Goal: Information Seeking & Learning: Learn about a topic

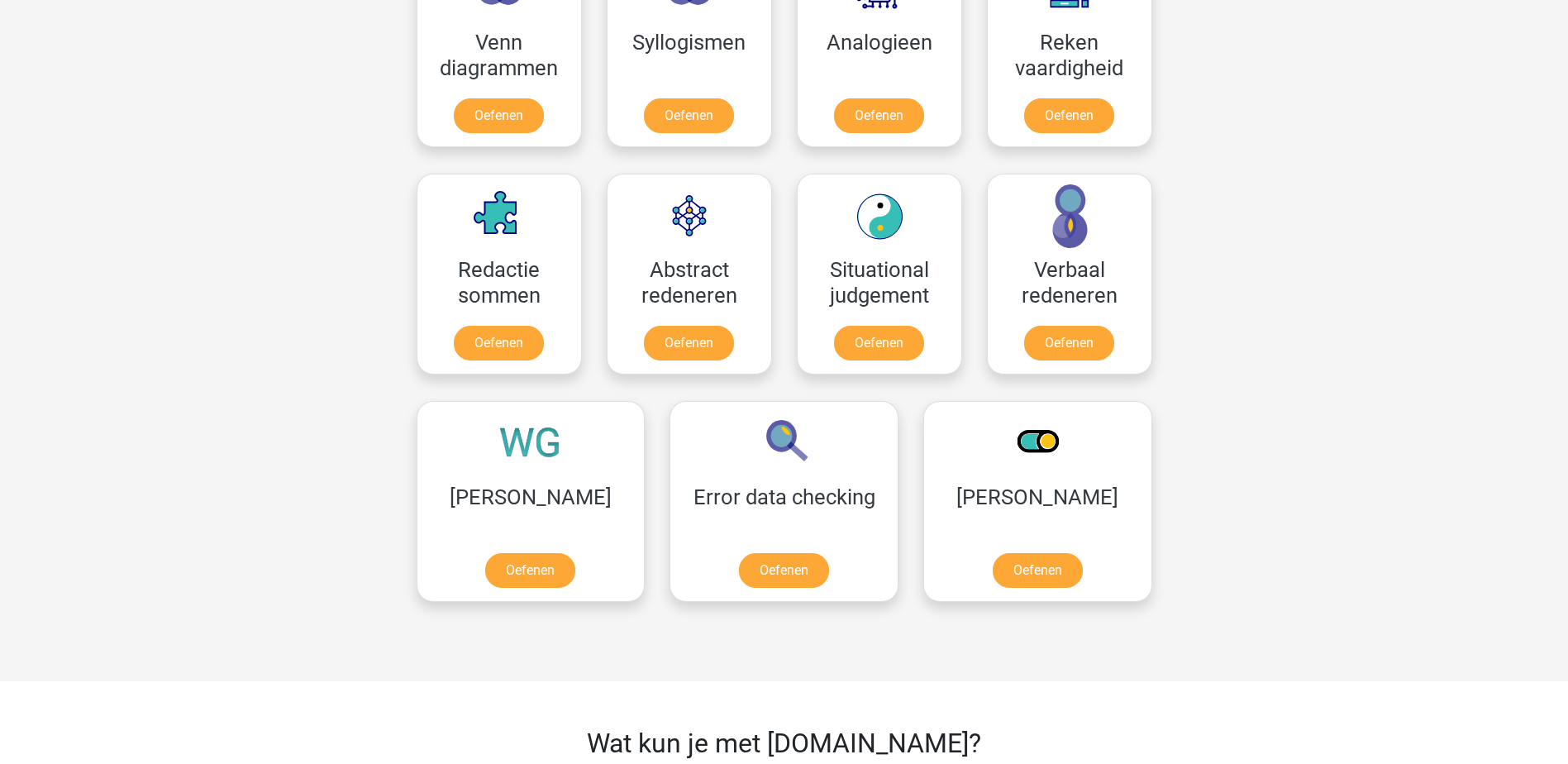
scroll to position [1074, 0]
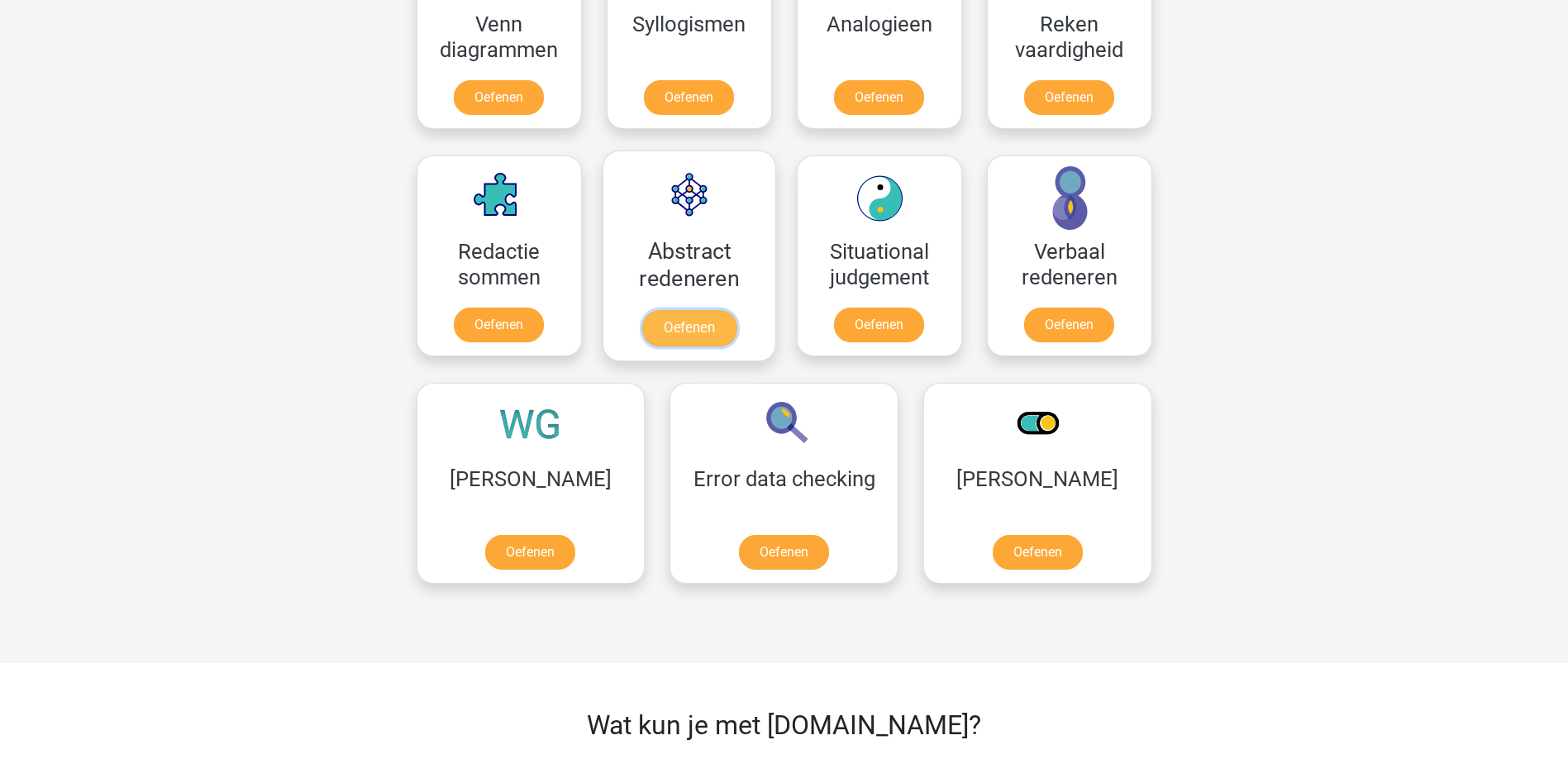
click at [699, 327] on link "Oefenen" at bounding box center [687, 329] width 94 height 37
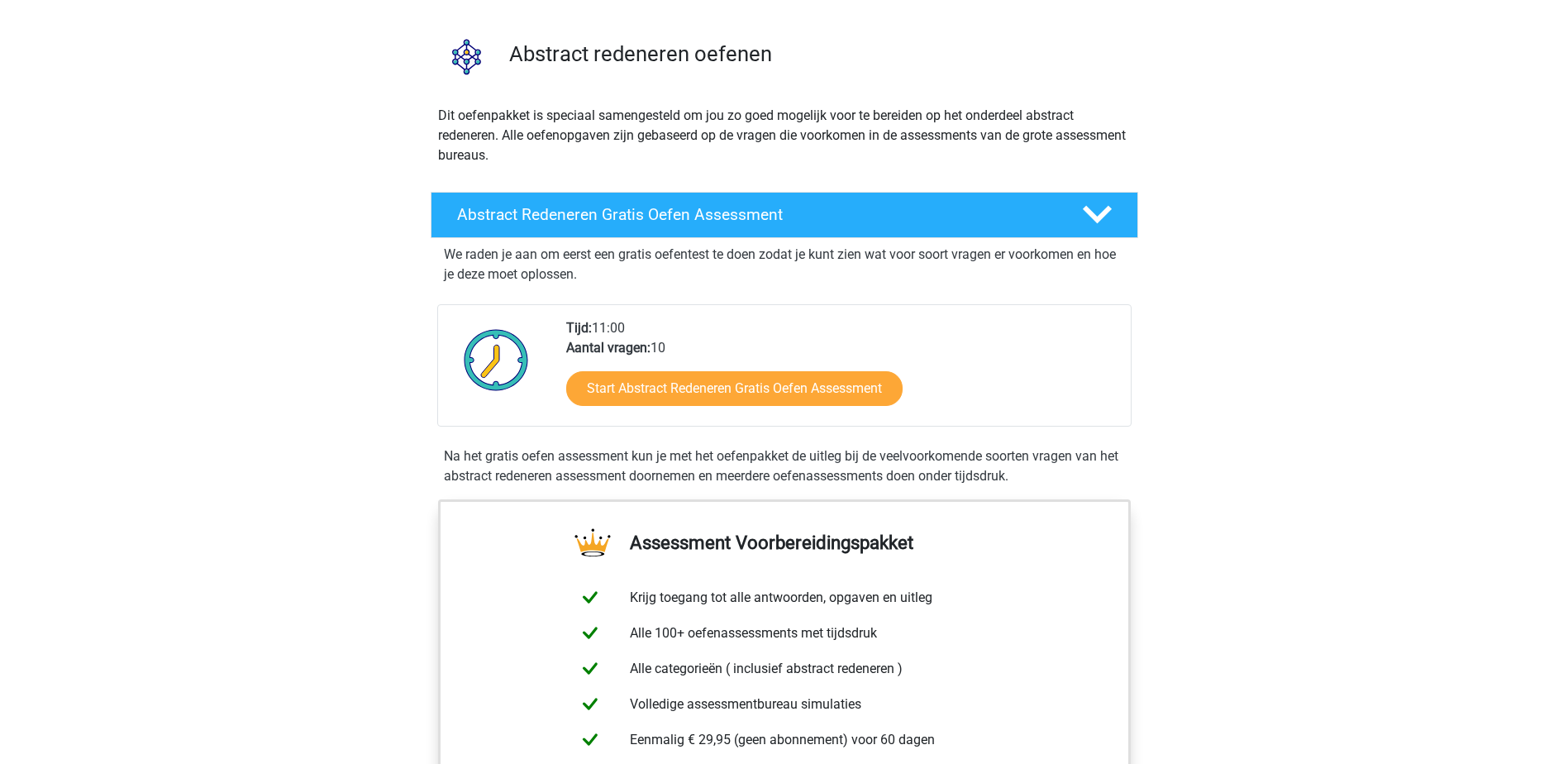
scroll to position [82, 0]
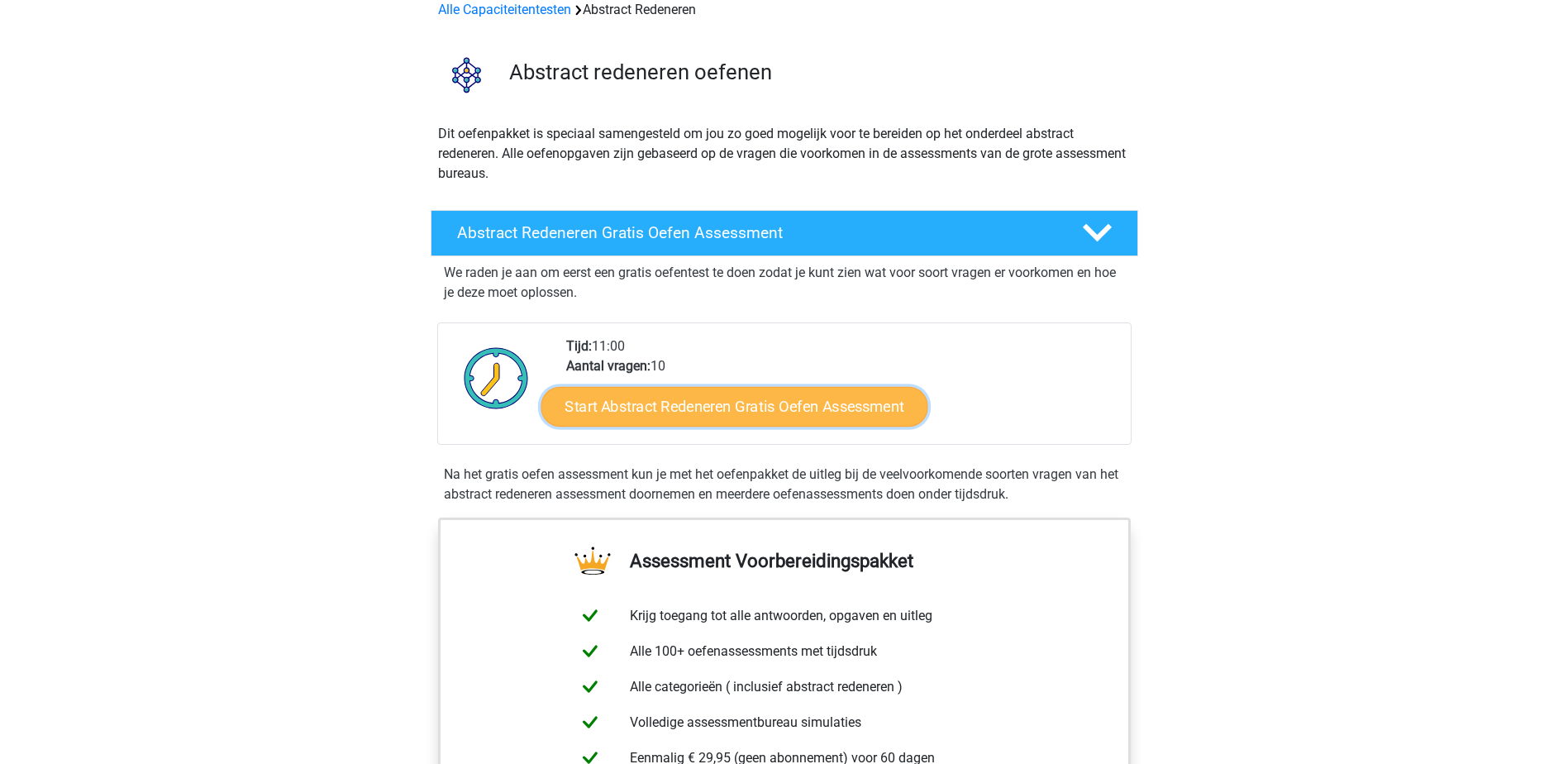
click at [654, 400] on link "Start Abstract Redeneren Gratis Oefen Assessment" at bounding box center [734, 405] width 387 height 40
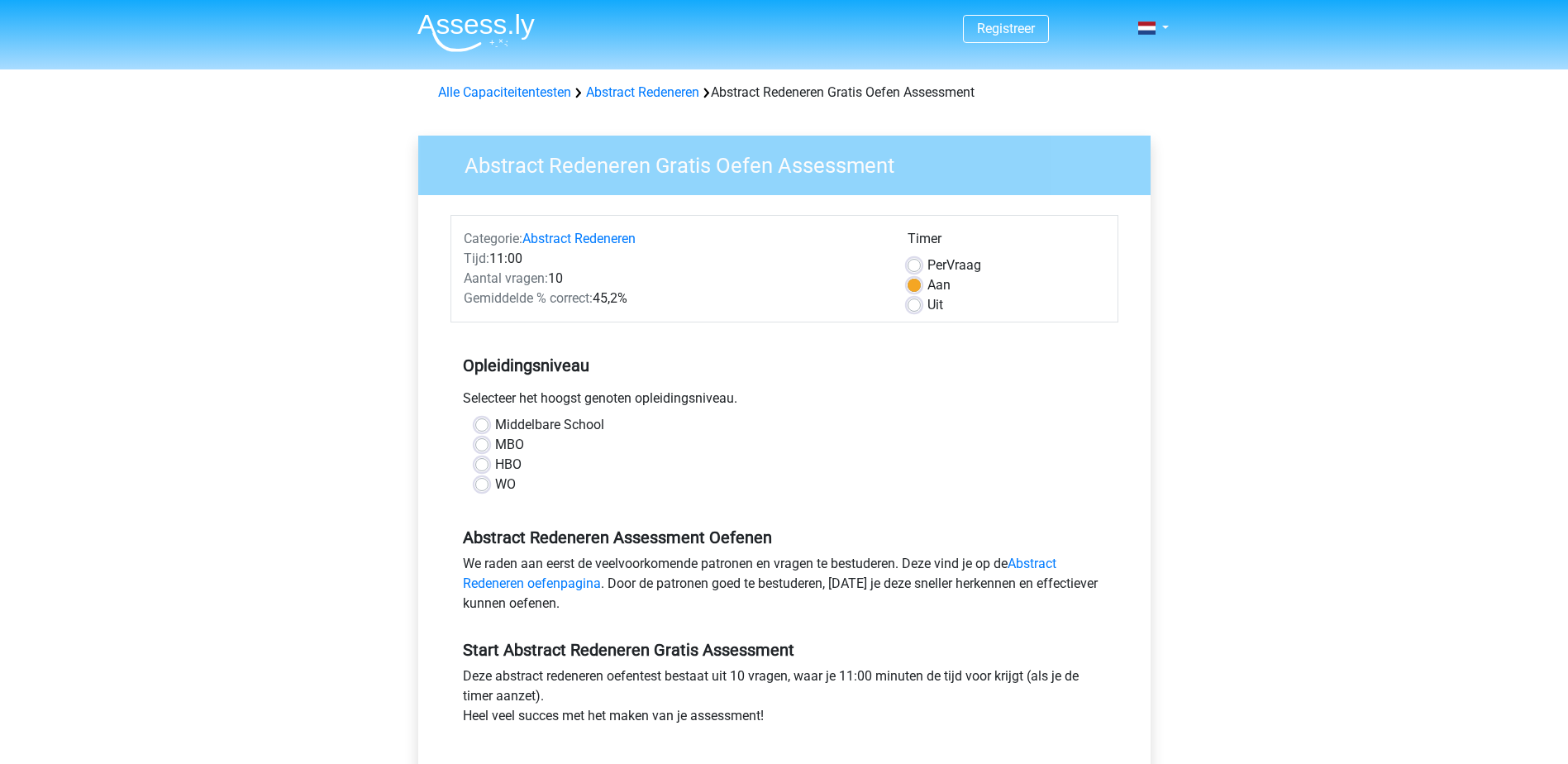
click at [495, 465] on label "HBO" at bounding box center [508, 464] width 26 height 20
click at [482, 465] on input "HBO" at bounding box center [482, 462] width 14 height 16
radio input "true"
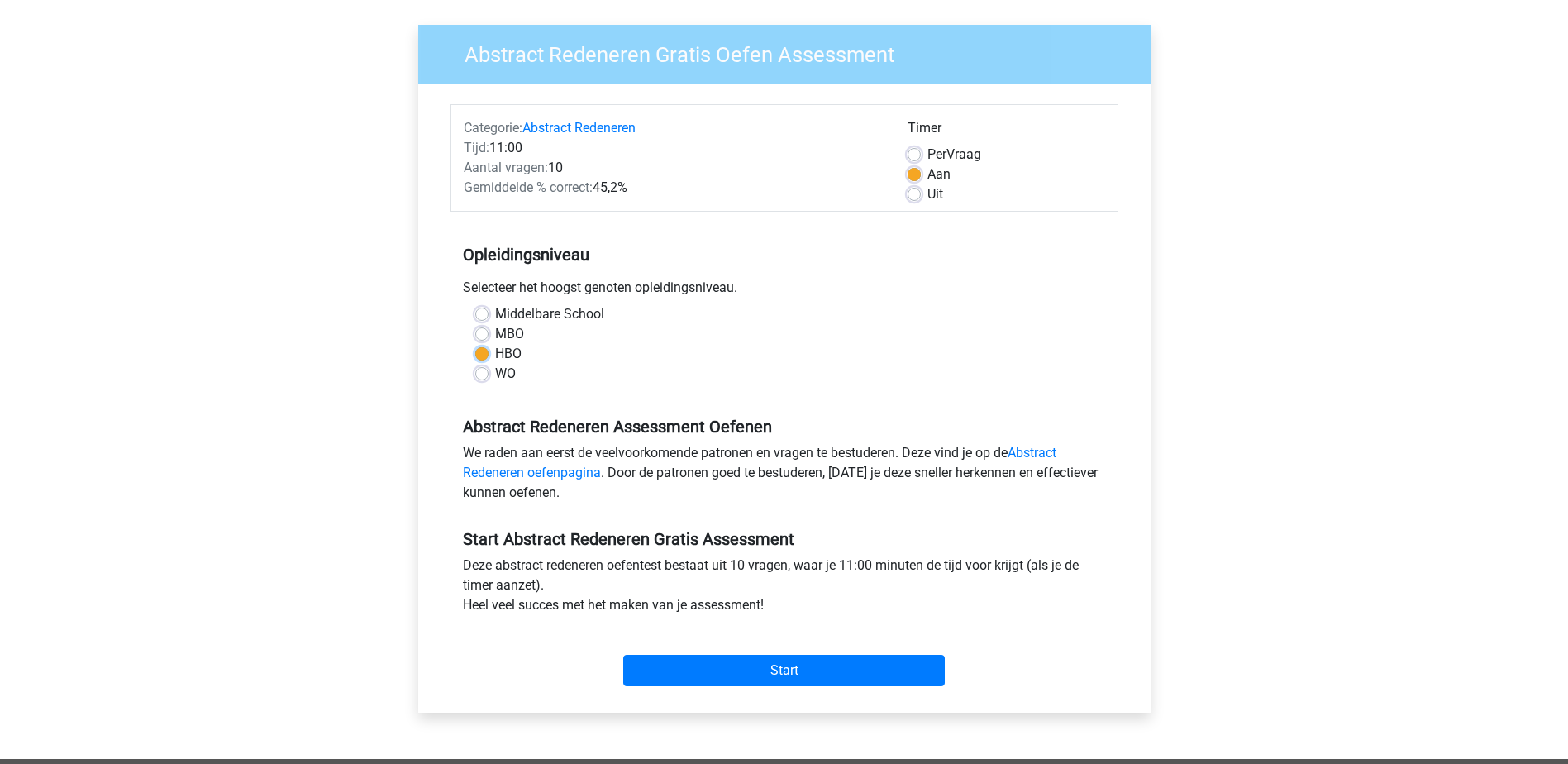
scroll to position [82, 0]
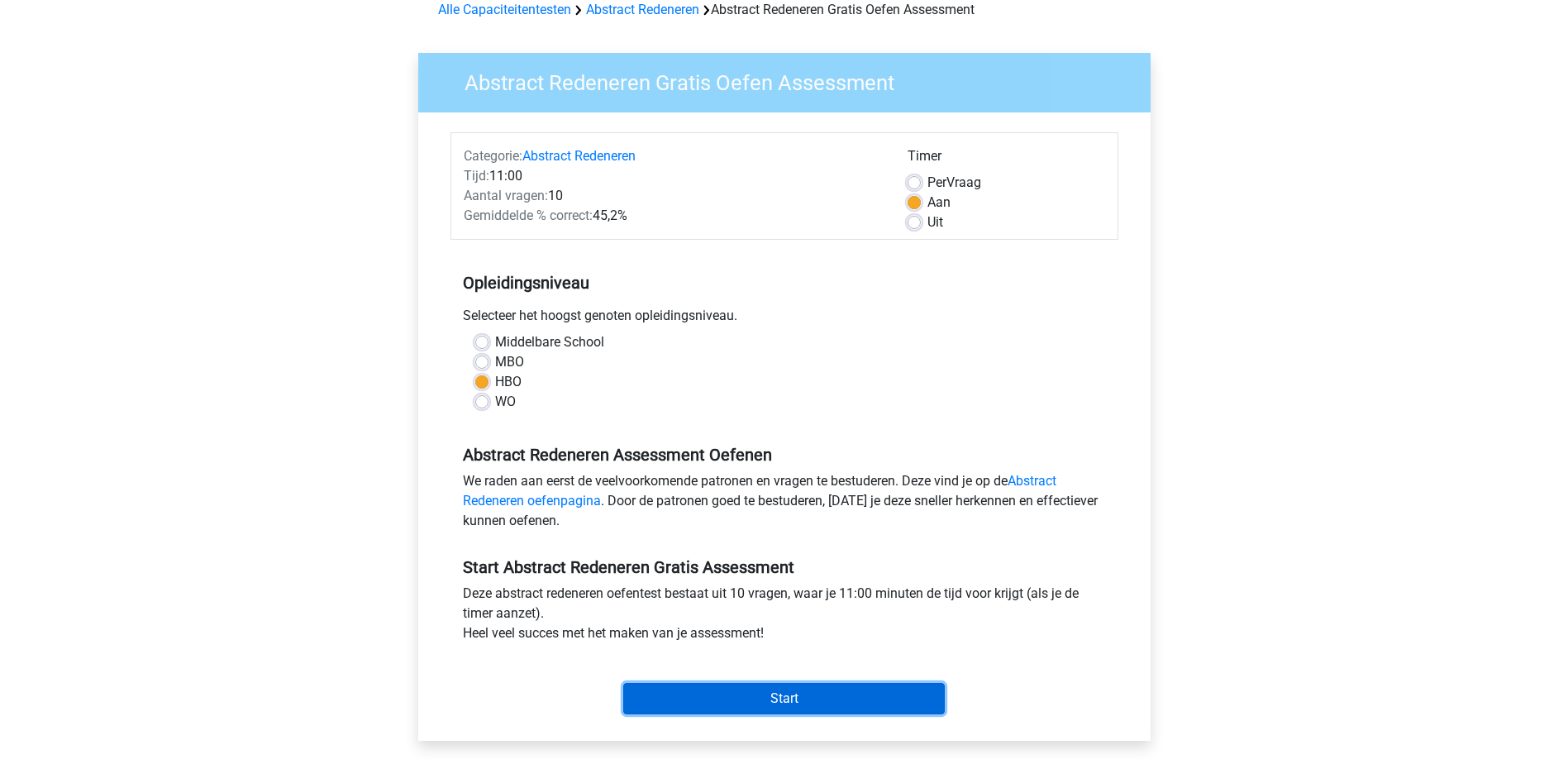
click at [787, 693] on input "Start" at bounding box center [784, 698] width 322 height 31
